Goal: Information Seeking & Learning: Learn about a topic

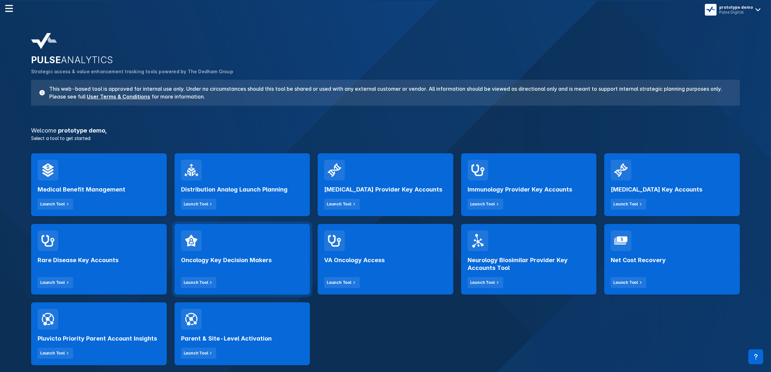
click at [259, 272] on div "Oncology Key Decision Makers Launch Tool" at bounding box center [242, 269] width 123 height 37
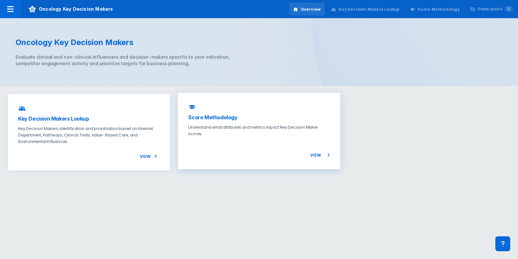
click at [319, 152] on span "View" at bounding box center [320, 155] width 20 height 8
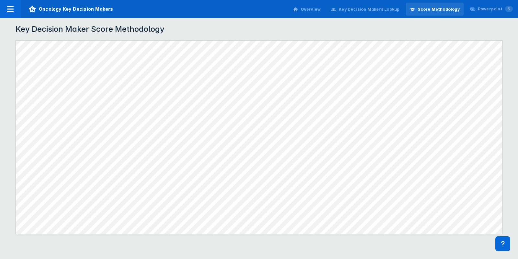
click at [321, 10] on div "Overview" at bounding box center [311, 9] width 20 height 6
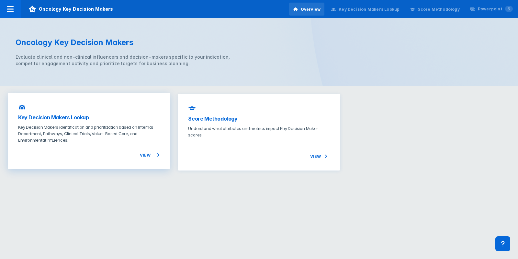
click at [100, 135] on p "Key Decision Makers identification and prioritization based on Internal Departm…" at bounding box center [89, 133] width 142 height 19
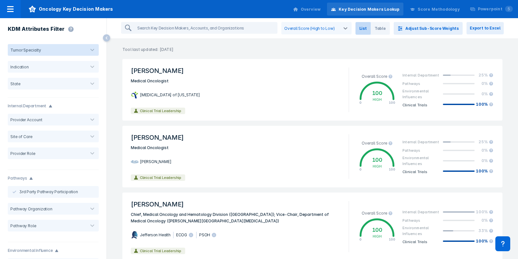
click at [97, 23] on div "KDM Attributes Filter" at bounding box center [53, 29] width 107 height 23
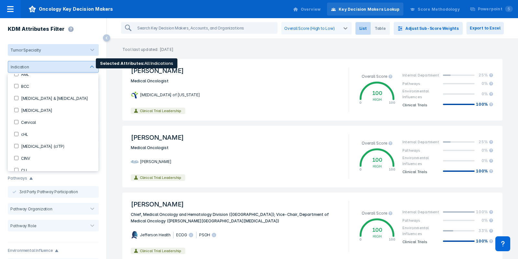
scroll to position [51, 0]
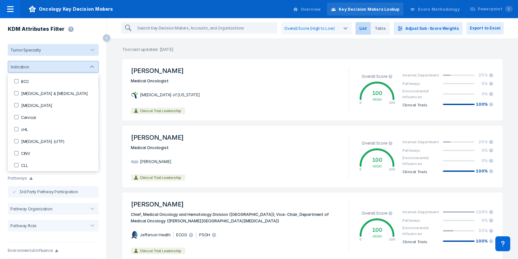
click at [97, 27] on div "KDM Attributes Filter" at bounding box center [53, 29] width 107 height 23
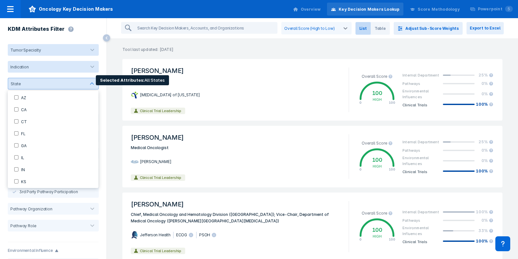
scroll to position [41, 0]
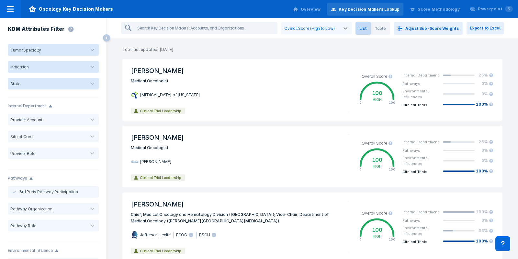
click at [95, 24] on div "KDM Attributes Filter" at bounding box center [53, 29] width 107 height 23
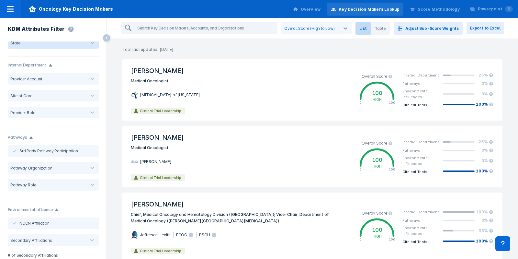
scroll to position [0, 0]
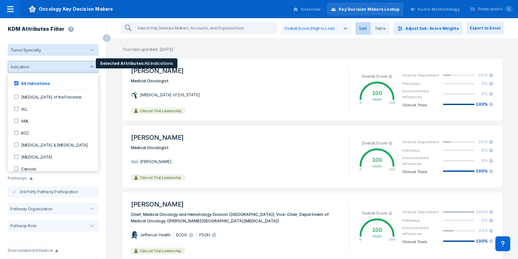
click at [90, 67] on div at bounding box center [92, 66] width 13 height 13
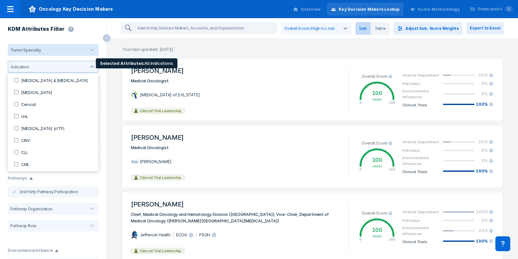
scroll to position [79, 0]
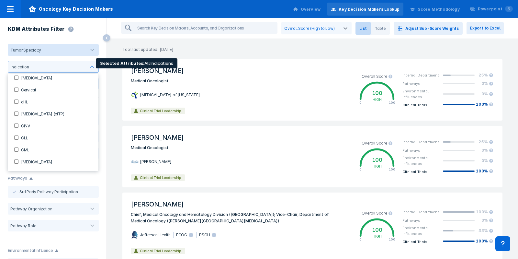
click at [15, 151] on input "CML" at bounding box center [16, 149] width 4 height 4
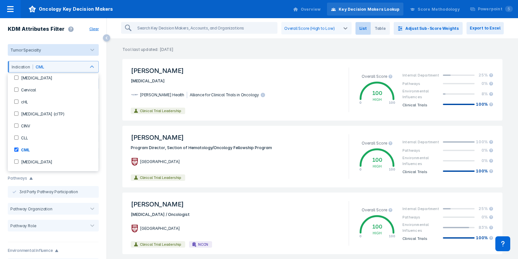
click at [115, 18] on div "Overall Score (High to Low) List Table Adjust Sub-Score Weights Export to Excel" at bounding box center [312, 28] width 411 height 21
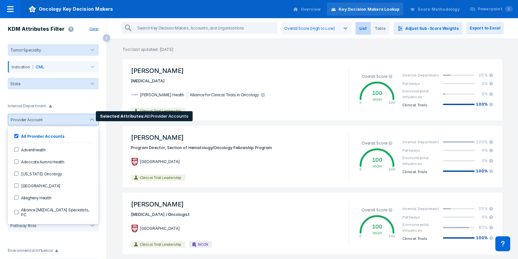
click at [78, 117] on div at bounding box center [63, 120] width 43 height 6
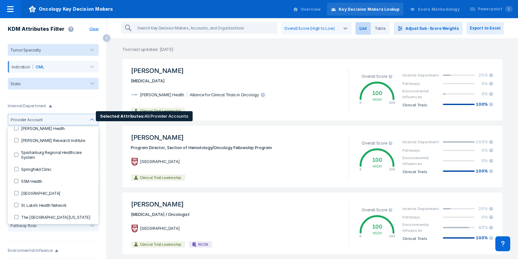
scroll to position [663, 0]
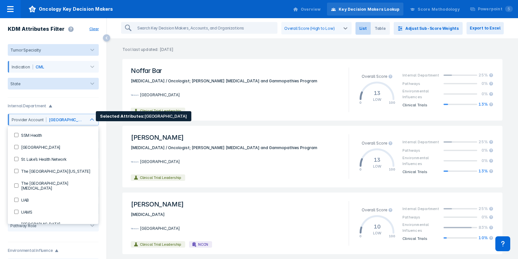
click at [322, 44] on p "Tool last updated: [DATE]" at bounding box center [312, 46] width 411 height 14
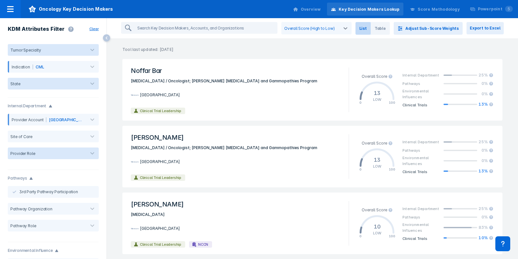
click at [92, 100] on div "Tumor Specialty Indication CML State Internal Department Provider Account [GEOG…" at bounding box center [53, 149] width 107 height 217
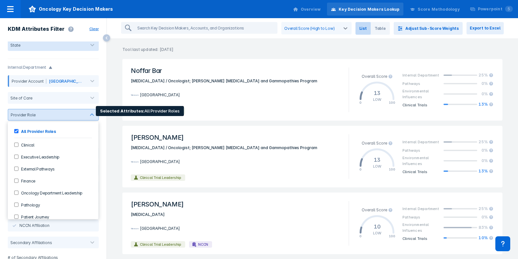
scroll to position [38, 0]
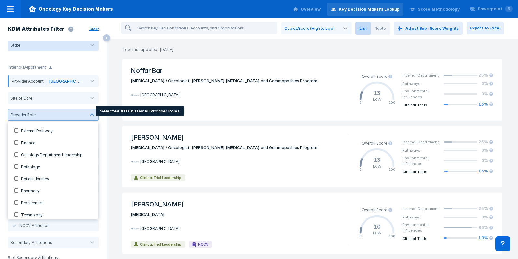
click at [16, 188] on input "Pharmacy" at bounding box center [16, 190] width 4 height 4
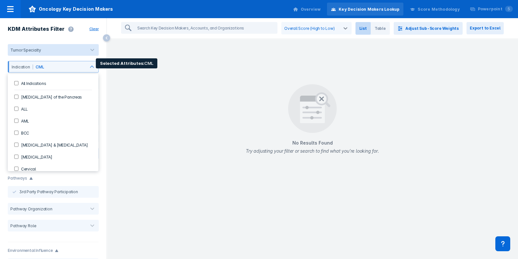
click at [16, 83] on Indications-checkbox "All Indications" at bounding box center [16, 83] width 4 height 4
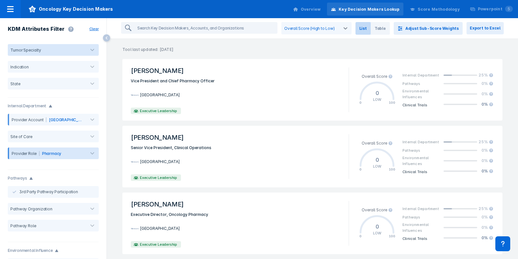
click at [306, 41] on p "Tool last updated: [DATE]" at bounding box center [312, 46] width 411 height 14
click at [441, 32] on button "Adjust Sub-Score Weights" at bounding box center [428, 28] width 69 height 13
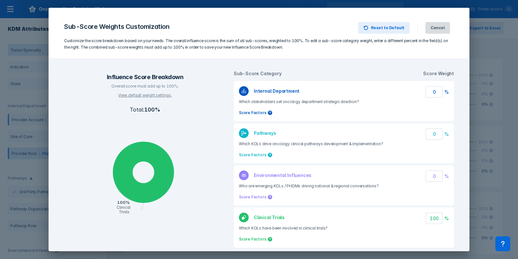
click at [436, 32] on button "Cancel" at bounding box center [438, 28] width 25 height 12
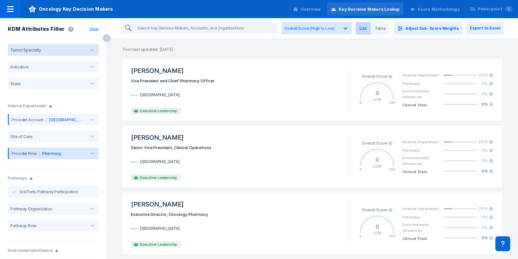
click at [349, 30] on icon at bounding box center [345, 28] width 6 height 6
click at [399, 46] on p "Tool last updated: [DATE]" at bounding box center [312, 46] width 411 height 14
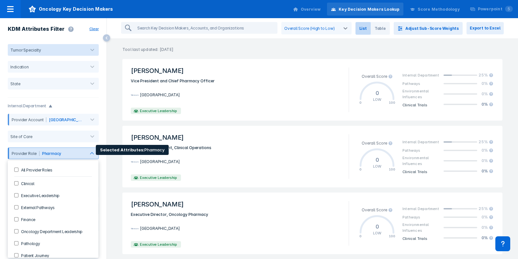
click at [16, 169] on Roles-checkbox "All Provider Roles" at bounding box center [16, 169] width 4 height 4
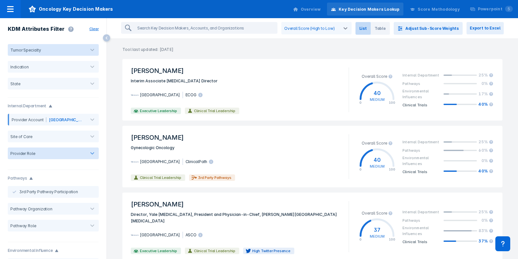
click at [390, 45] on p "Tool last updated: [DATE]" at bounding box center [312, 46] width 411 height 14
click at [439, 23] on button "Adjust Sub-Score Weights" at bounding box center [428, 28] width 69 height 13
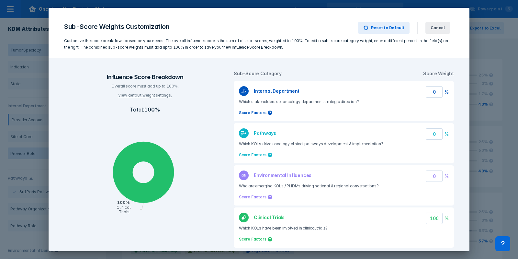
click at [432, 87] on input "0" at bounding box center [434, 91] width 17 height 11
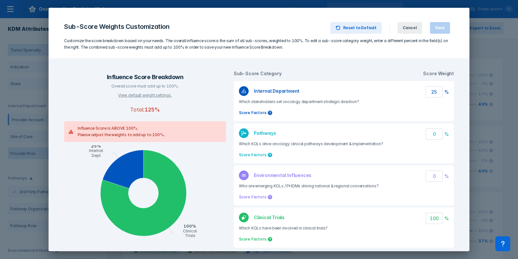
type input "25"
click at [429, 127] on div "Pathways Which KOLs drive oncology clinical pathways development & implementati…" at bounding box center [344, 143] width 220 height 40
click at [429, 133] on input "0" at bounding box center [434, 133] width 17 height 11
paste input "25"
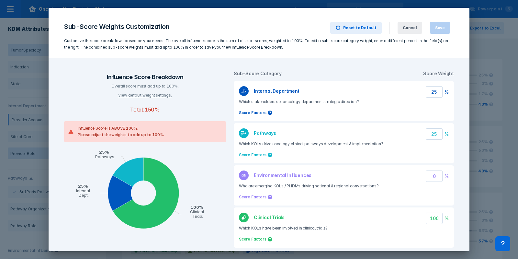
type input "25"
click at [429, 177] on input "0" at bounding box center [434, 175] width 17 height 11
paste input "25"
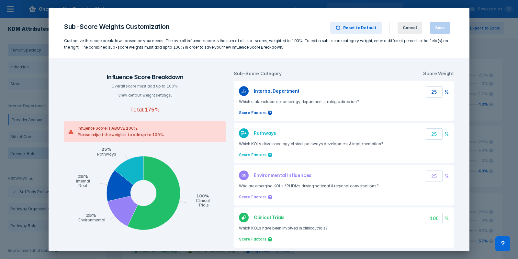
type input "25"
click at [428, 215] on input "100" at bounding box center [434, 217] width 17 height 11
paste input "25"
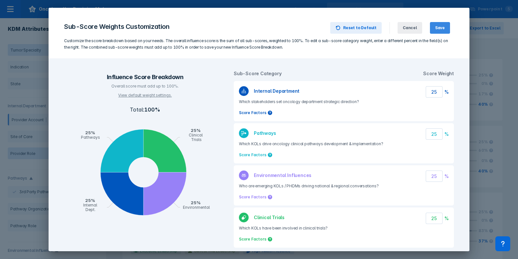
type input "25"
click at [448, 24] on button "Save" at bounding box center [440, 28] width 20 height 12
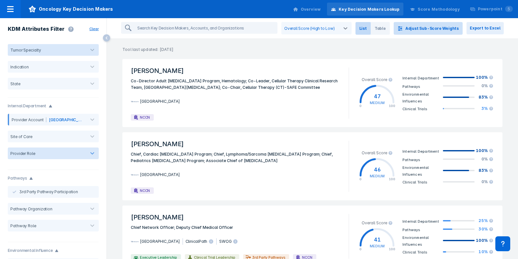
click at [440, 30] on button "Adjust Sub-Score Weights" at bounding box center [428, 28] width 69 height 13
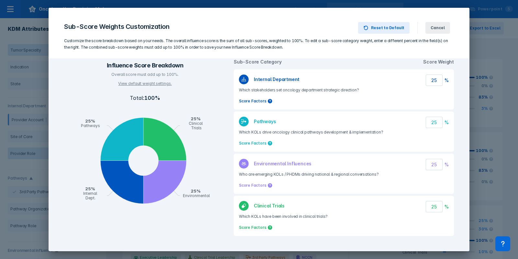
scroll to position [11, 0]
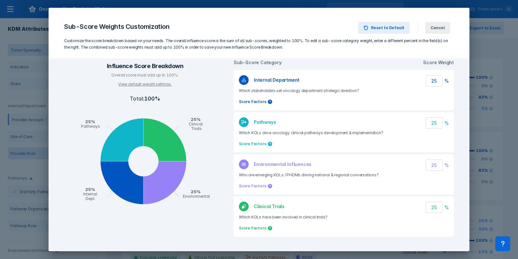
click at [431, 84] on input "25" at bounding box center [434, 80] width 17 height 11
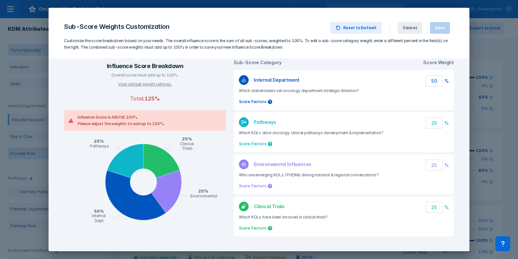
type input "50"
click at [428, 207] on input "25" at bounding box center [434, 206] width 17 height 11
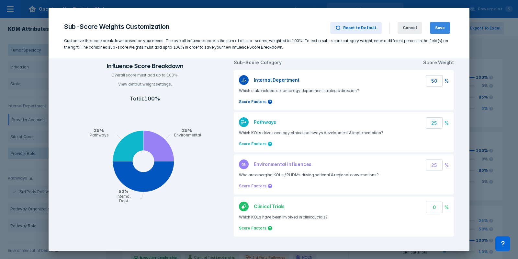
type input "0"
click at [438, 26] on span "Save" at bounding box center [440, 28] width 10 height 6
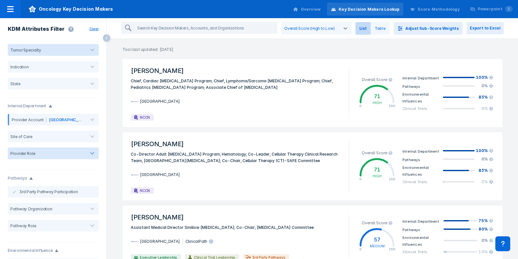
click at [385, 26] on span "Table" at bounding box center [380, 28] width 19 height 13
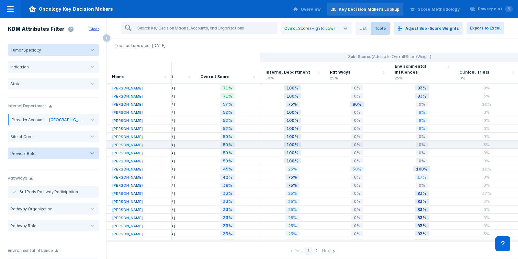
scroll to position [0, 119]
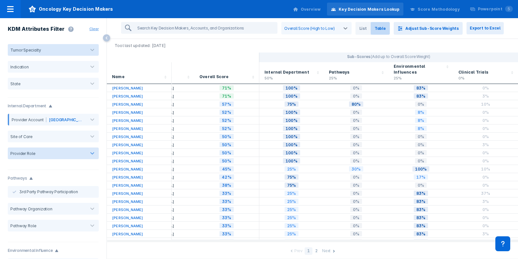
click at [91, 29] on button "Clear" at bounding box center [95, 29] width 12 height 6
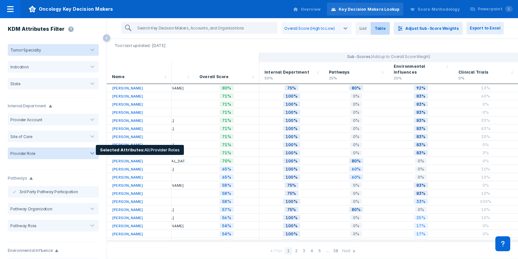
click at [86, 159] on div at bounding box center [92, 153] width 13 height 13
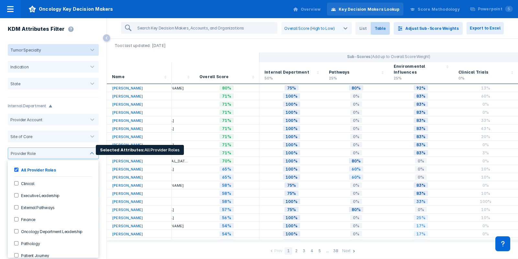
scroll to position [38, 0]
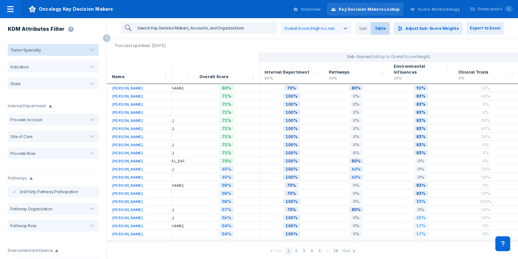
click at [163, 31] on input "search" at bounding box center [206, 28] width 142 height 10
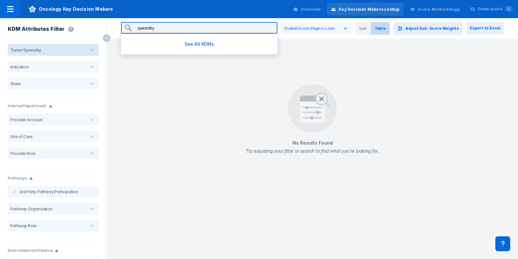
type input "specialty p"
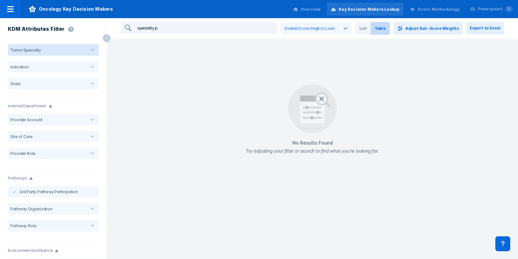
click at [277, 31] on input "specialty p" at bounding box center [206, 28] width 142 height 10
click at [277, 27] on input "specialty p" at bounding box center [206, 28] width 142 height 10
